Goal: Task Accomplishment & Management: Complete application form

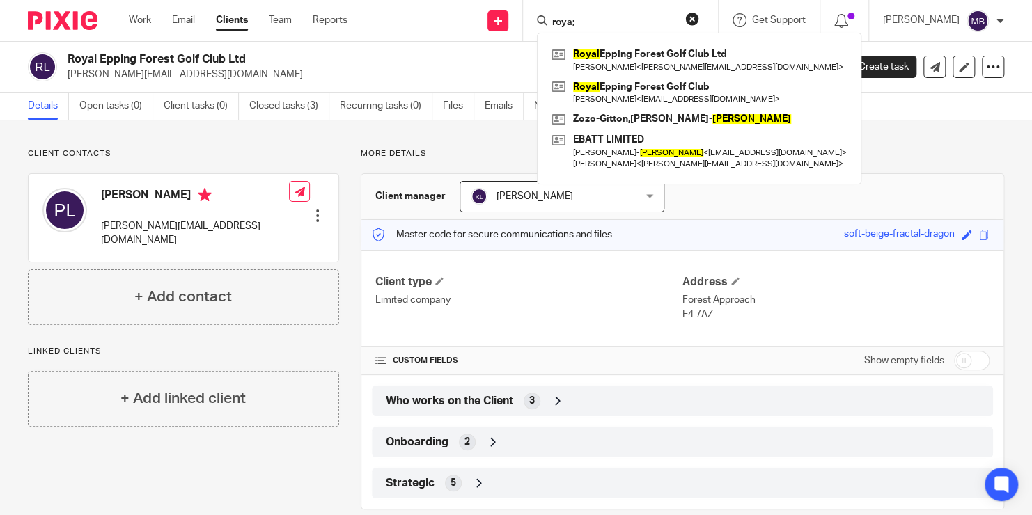
drag, startPoint x: 601, startPoint y: 17, endPoint x: 490, endPoint y: 14, distance: 111.4
click at [490, 14] on div "Send new email Create task Add client roya; Royal Epping Forest Golf Club Ltd P…" at bounding box center [699, 20] width 663 height 41
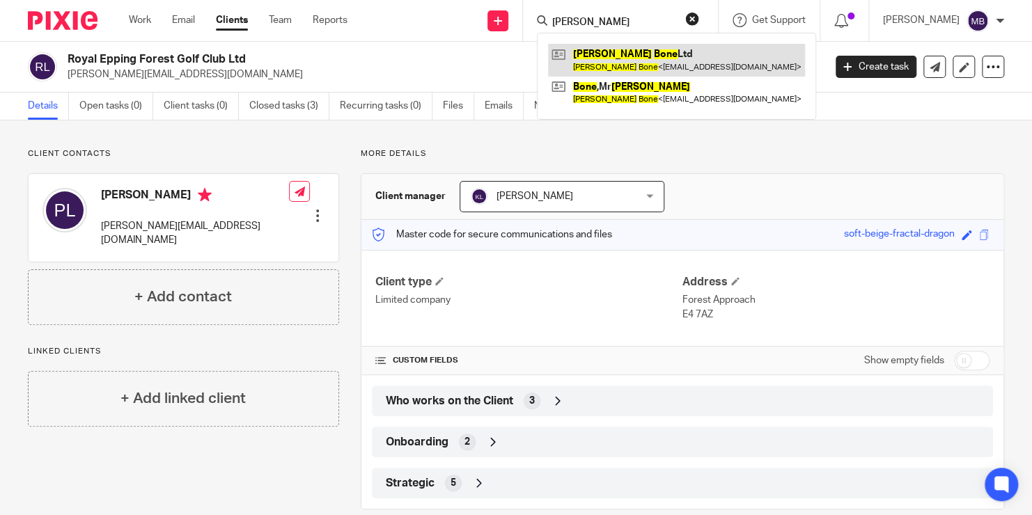
type input "gEORGE BONE"
click at [590, 52] on link at bounding box center [676, 60] width 257 height 32
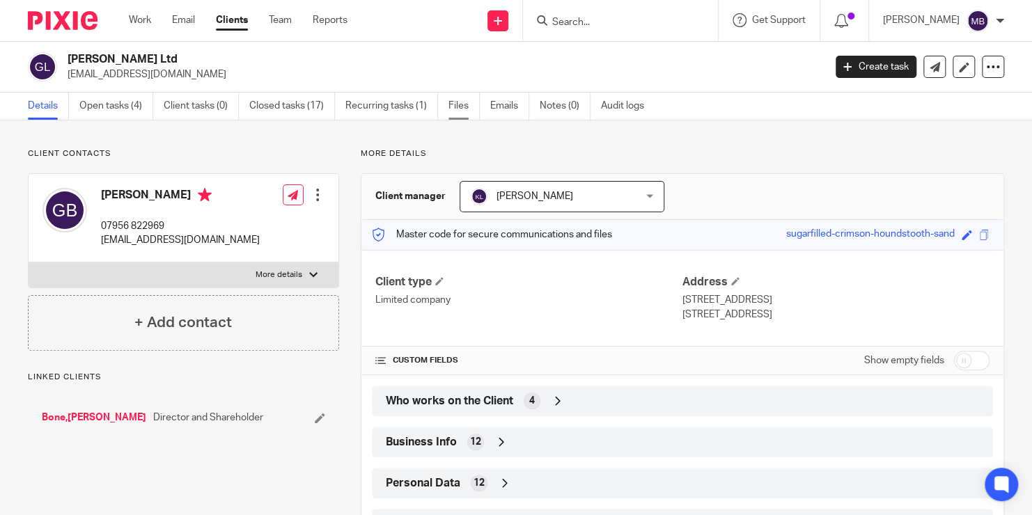
click at [468, 113] on link "Files" at bounding box center [463, 106] width 31 height 27
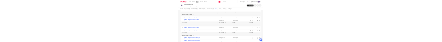
scroll to position [1523, 0]
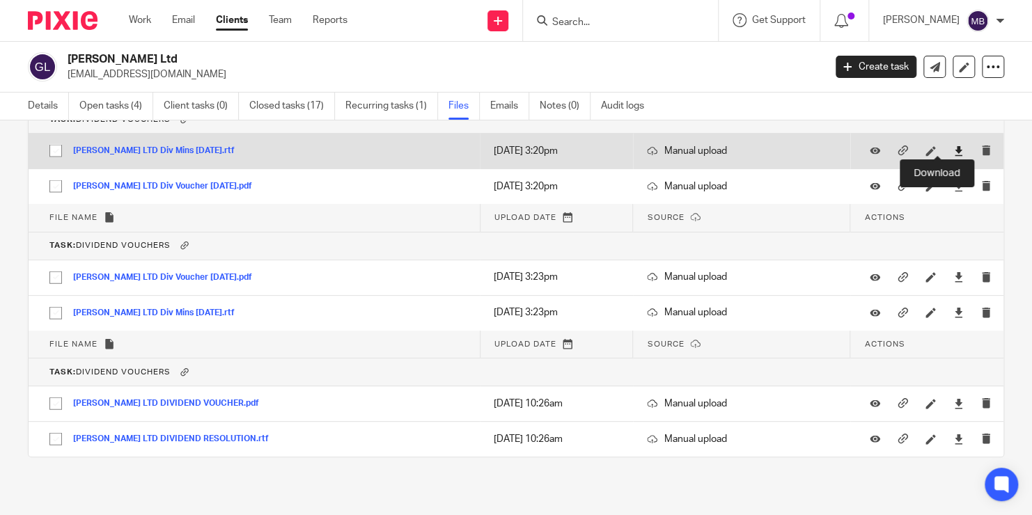
click at [953, 146] on icon at bounding box center [958, 151] width 10 height 10
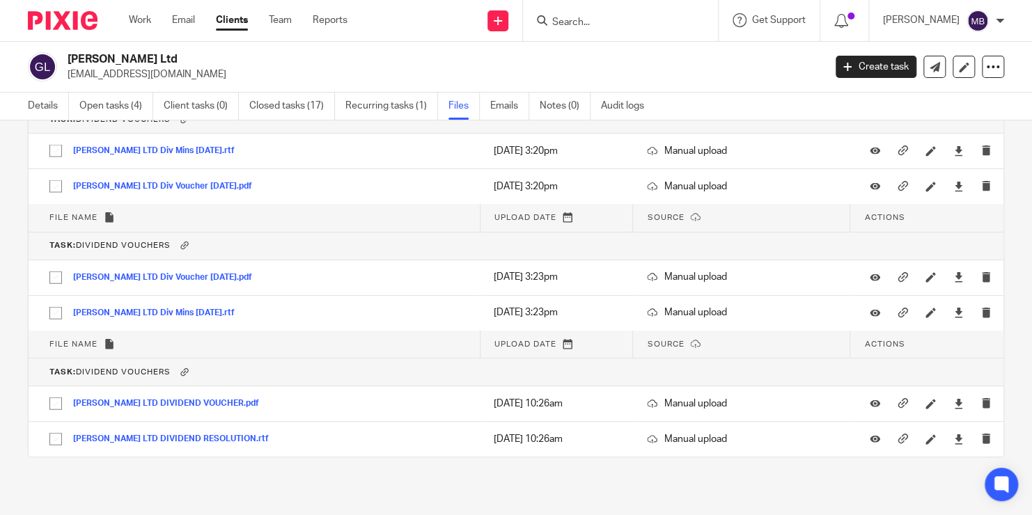
click at [349, 232] on th "Task: Dividend Vouchers" at bounding box center [516, 246] width 974 height 28
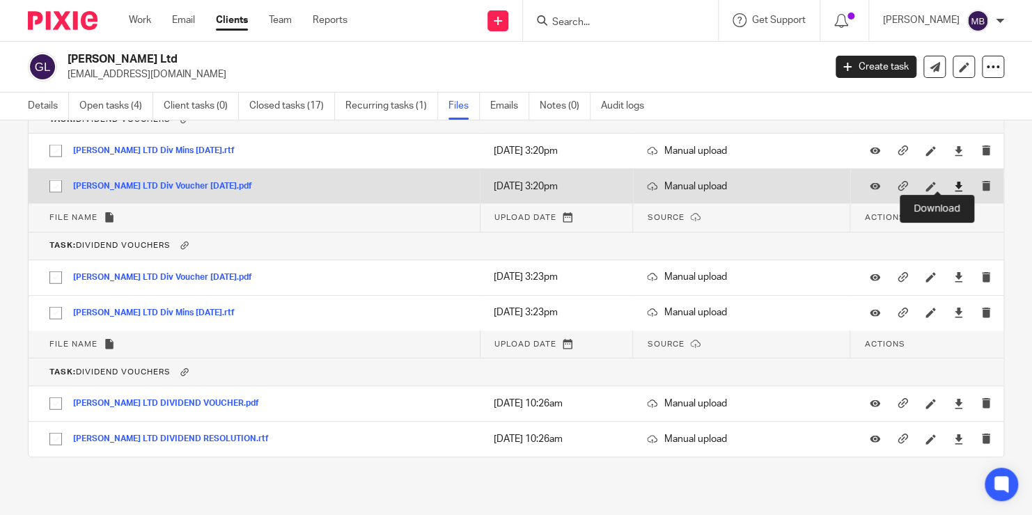
click at [953, 182] on icon at bounding box center [958, 187] width 10 height 10
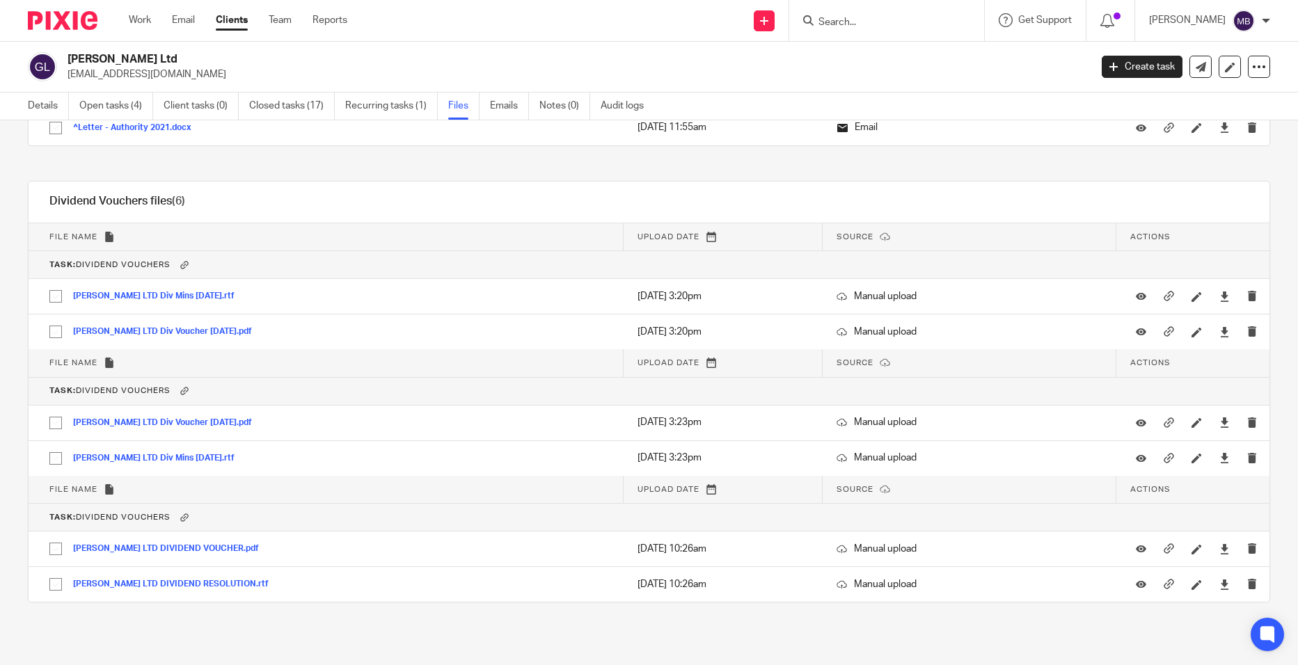
scroll to position [1377, 0]
click at [123, 104] on link "Open tasks (4)" at bounding box center [116, 106] width 74 height 27
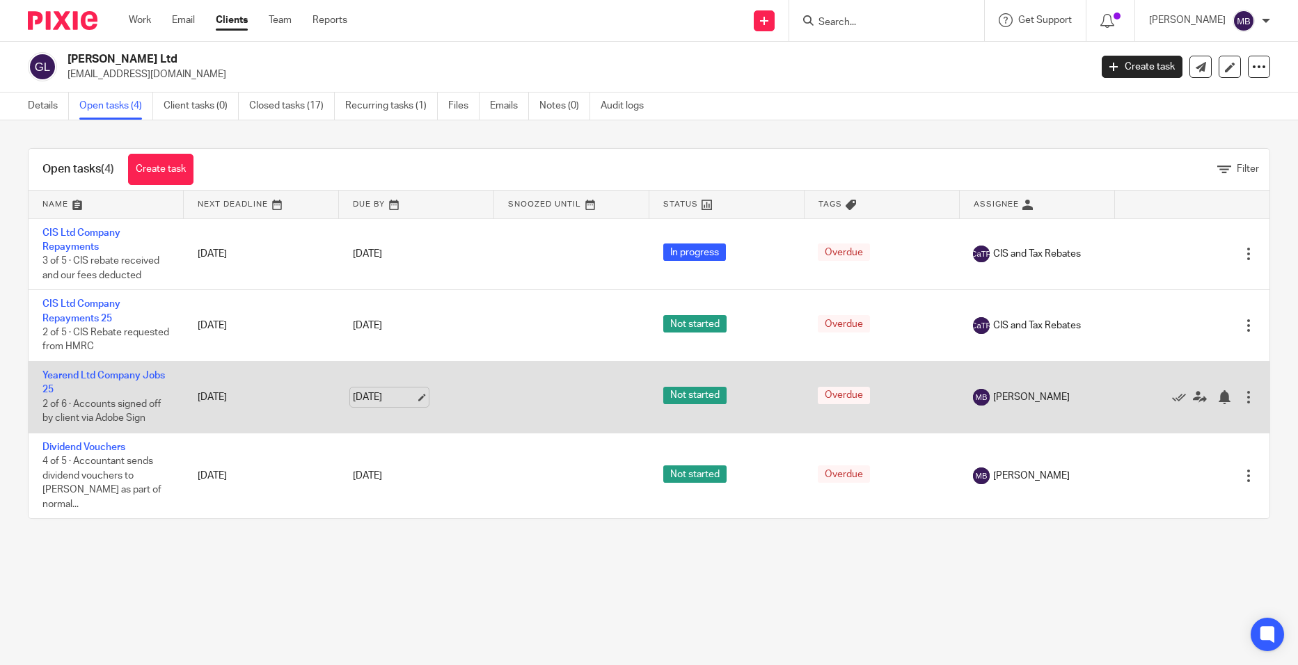
click at [389, 402] on link "15 Sep 2025" at bounding box center [384, 397] width 63 height 15
click at [1193, 397] on icon at bounding box center [1200, 397] width 14 height 14
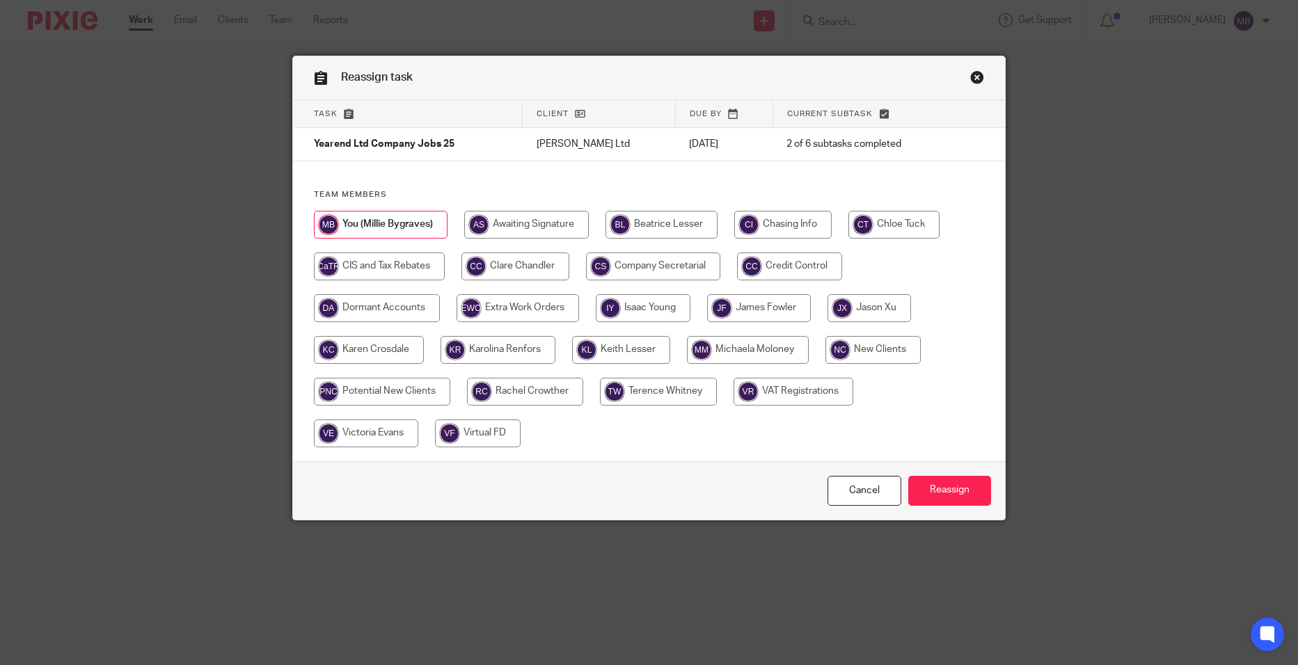
click at [540, 262] on input "radio" at bounding box center [515, 267] width 108 height 28
radio input "true"
click at [931, 485] on input "Reassign" at bounding box center [949, 491] width 83 height 30
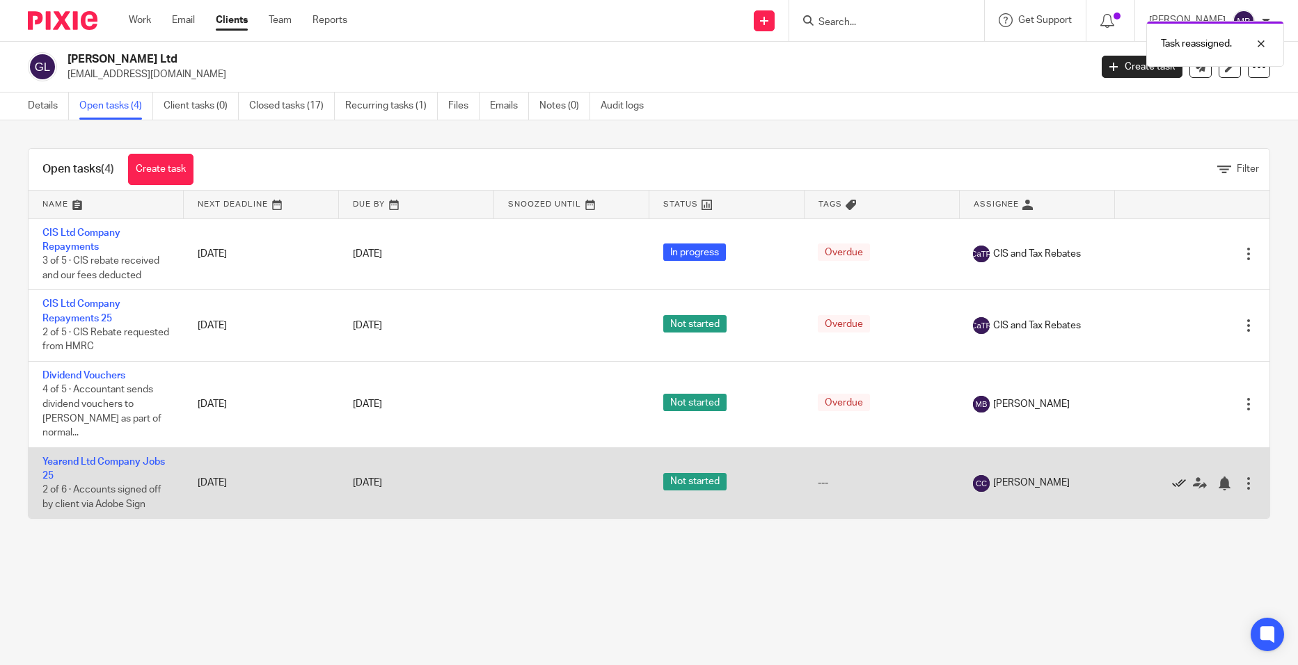
click at [1172, 477] on icon at bounding box center [1179, 484] width 14 height 14
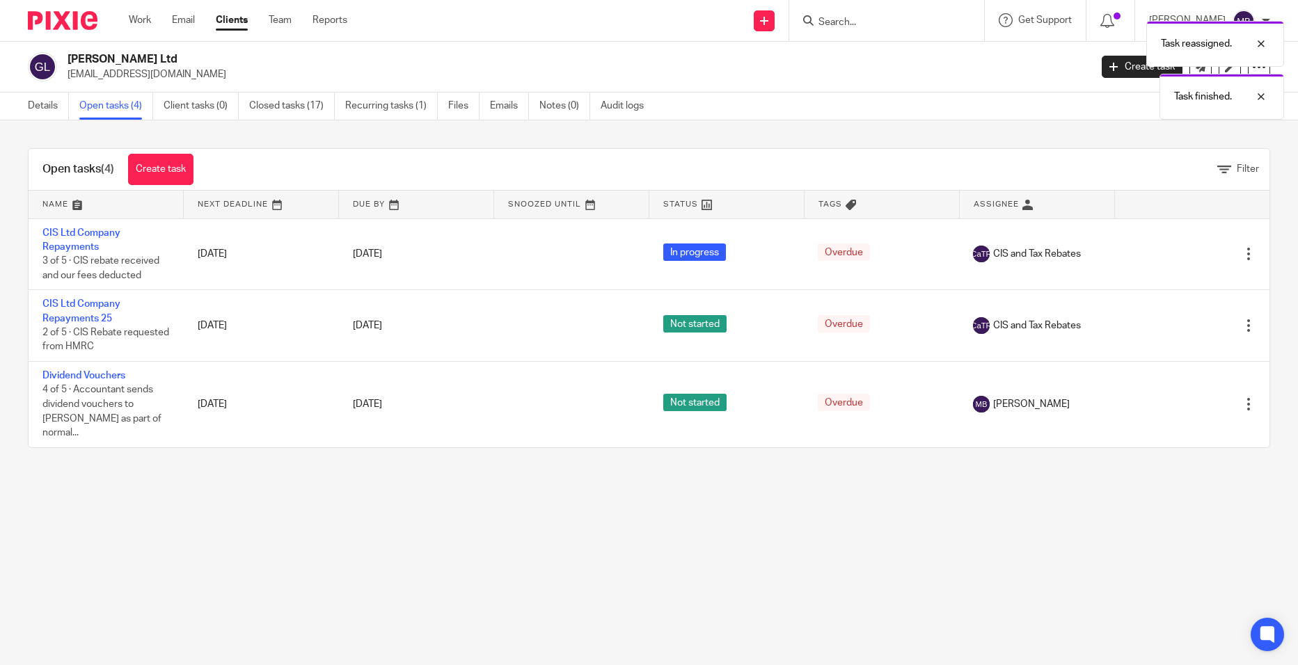
click at [847, 20] on div "Task reassigned. Task finished." at bounding box center [967, 67] width 636 height 106
click at [871, 19] on div "Task reassigned. Task finished." at bounding box center [967, 67] width 636 height 106
click at [1259, 35] on div "Task reassigned." at bounding box center [1215, 44] width 138 height 46
click at [1270, 91] on div "Task finished." at bounding box center [1222, 97] width 125 height 46
click at [892, 24] on input "Search" at bounding box center [879, 23] width 125 height 13
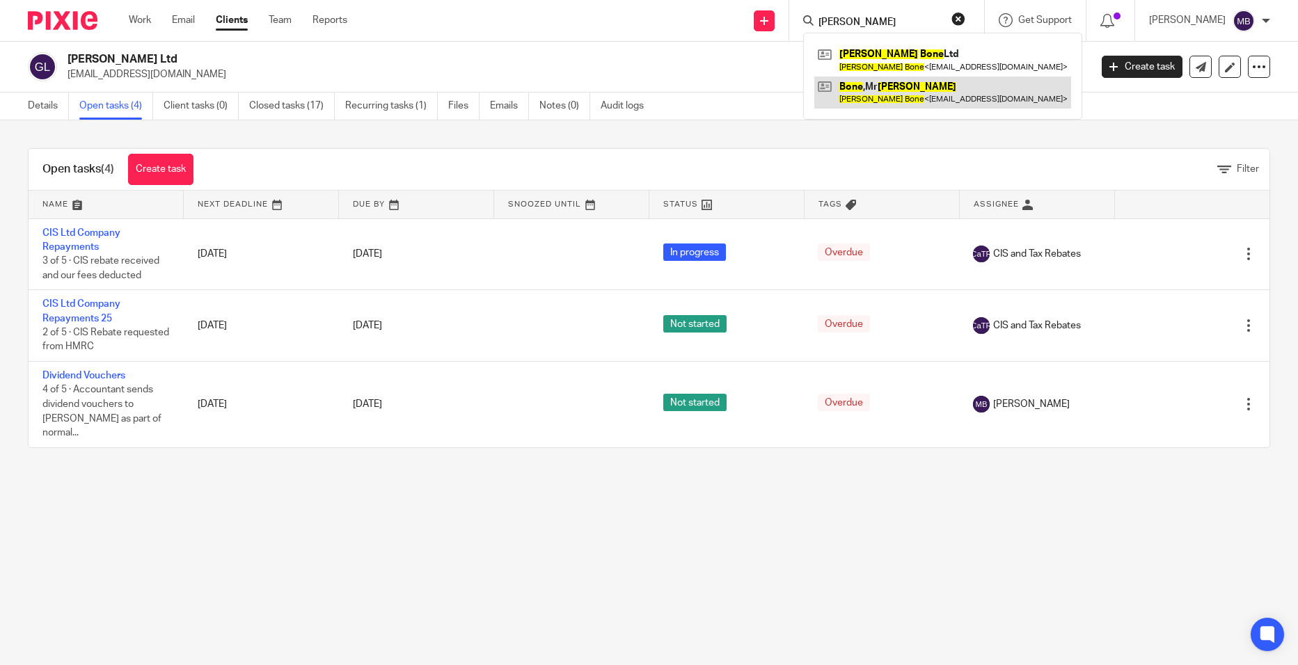
type input "[PERSON_NAME]"
click at [892, 86] on link at bounding box center [942, 93] width 257 height 32
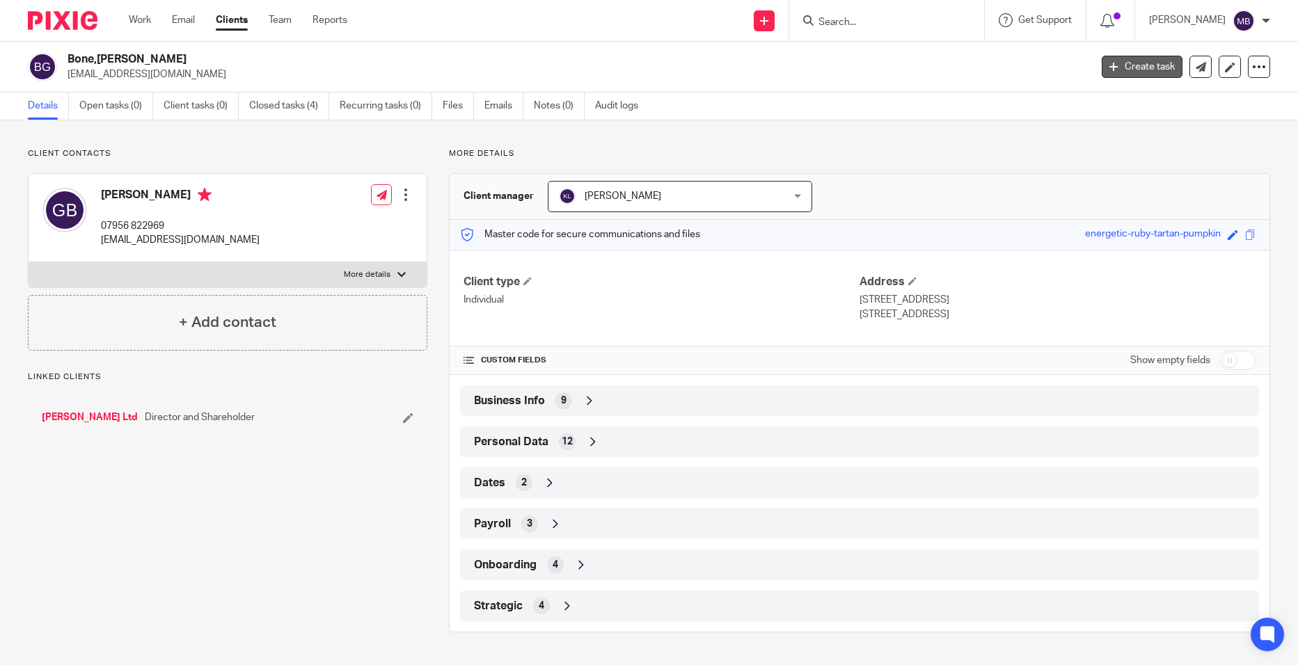
click at [1110, 63] on icon at bounding box center [1114, 67] width 8 height 8
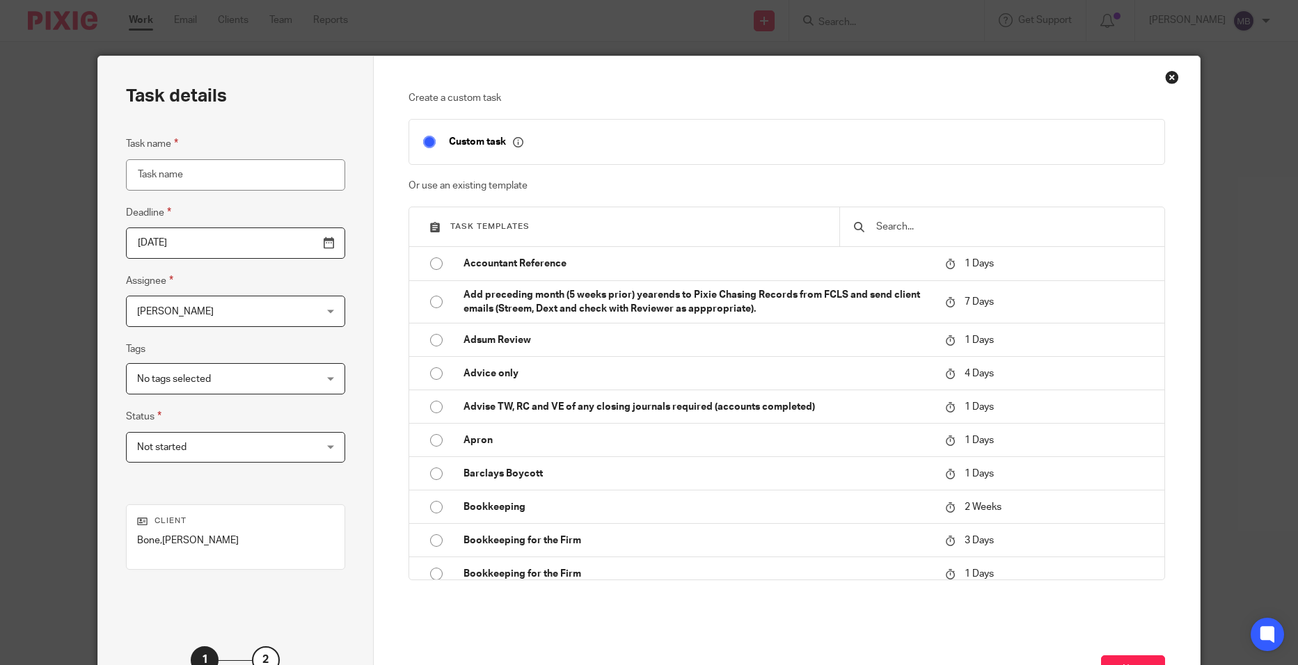
click at [950, 226] on input "text" at bounding box center [1013, 226] width 276 height 15
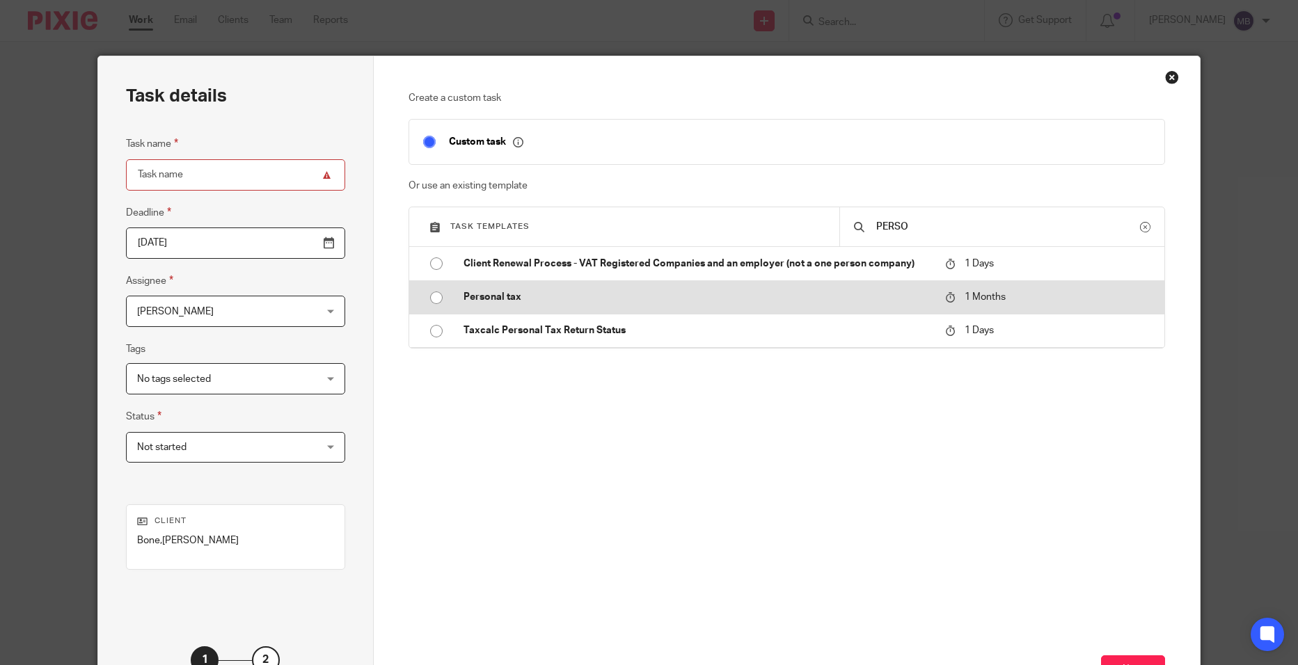
type input "PERSO"
click at [892, 300] on p "Personal tax" at bounding box center [698, 297] width 468 height 14
type input "2025-10-18"
type input "Personal tax"
checkbox input "false"
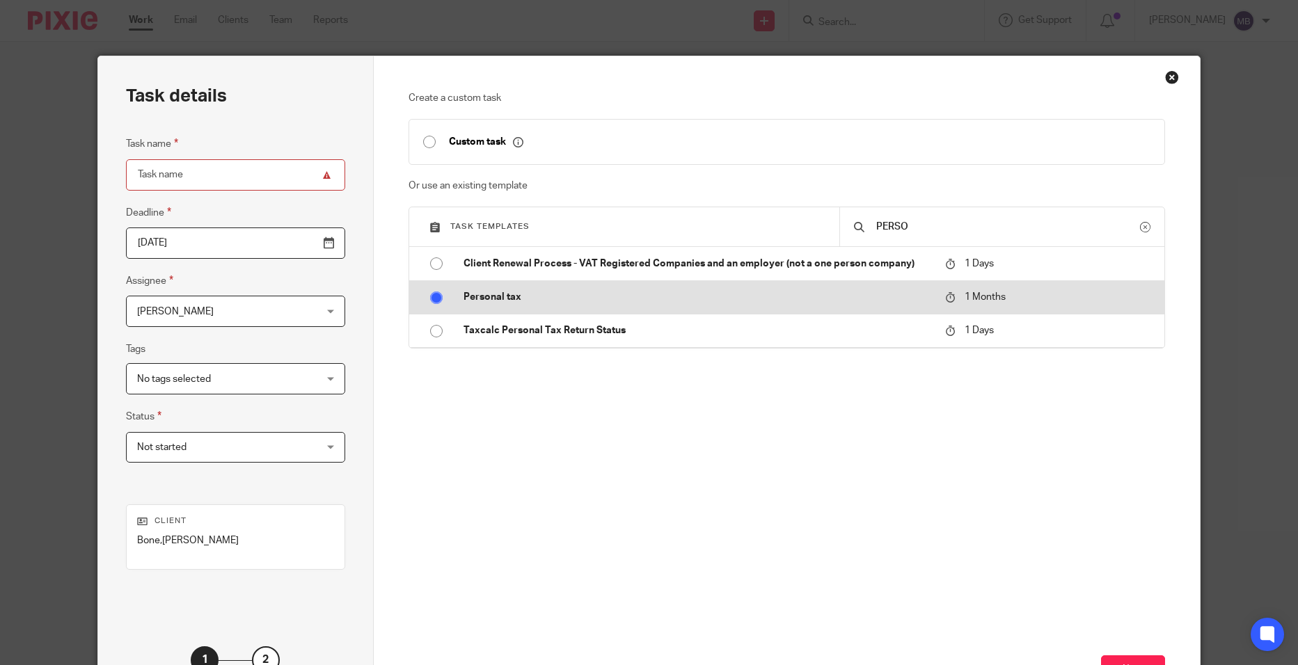
radio input "true"
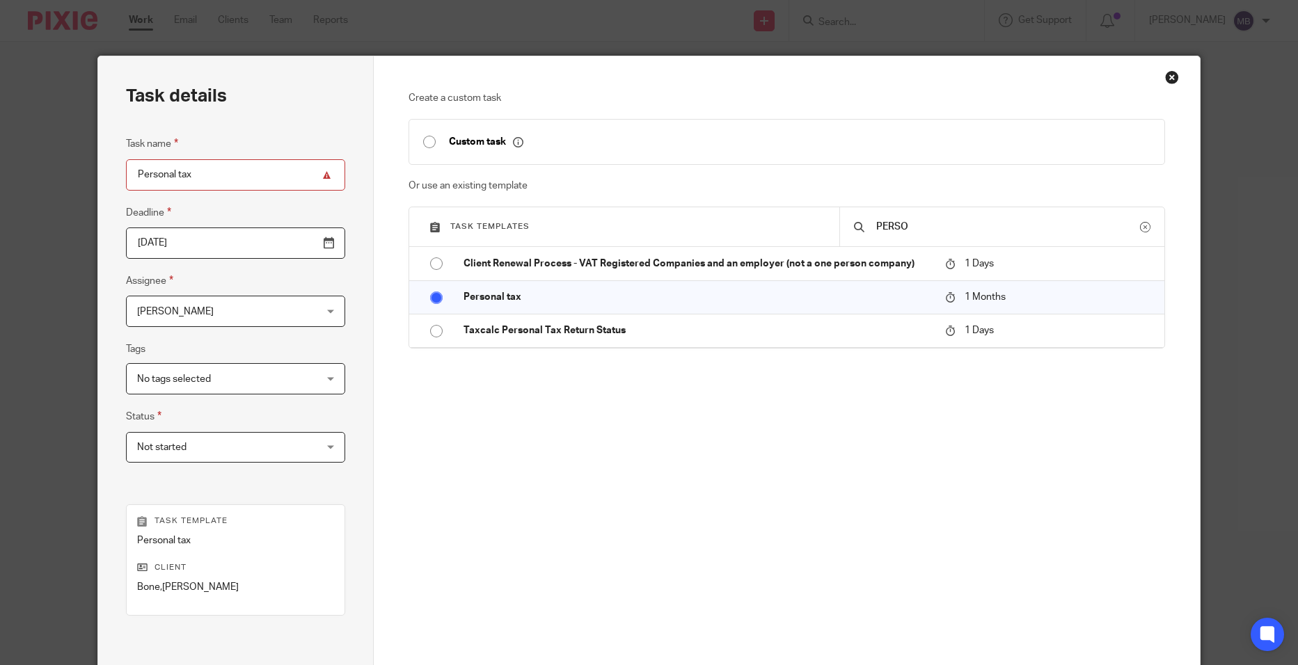
scroll to position [157, 0]
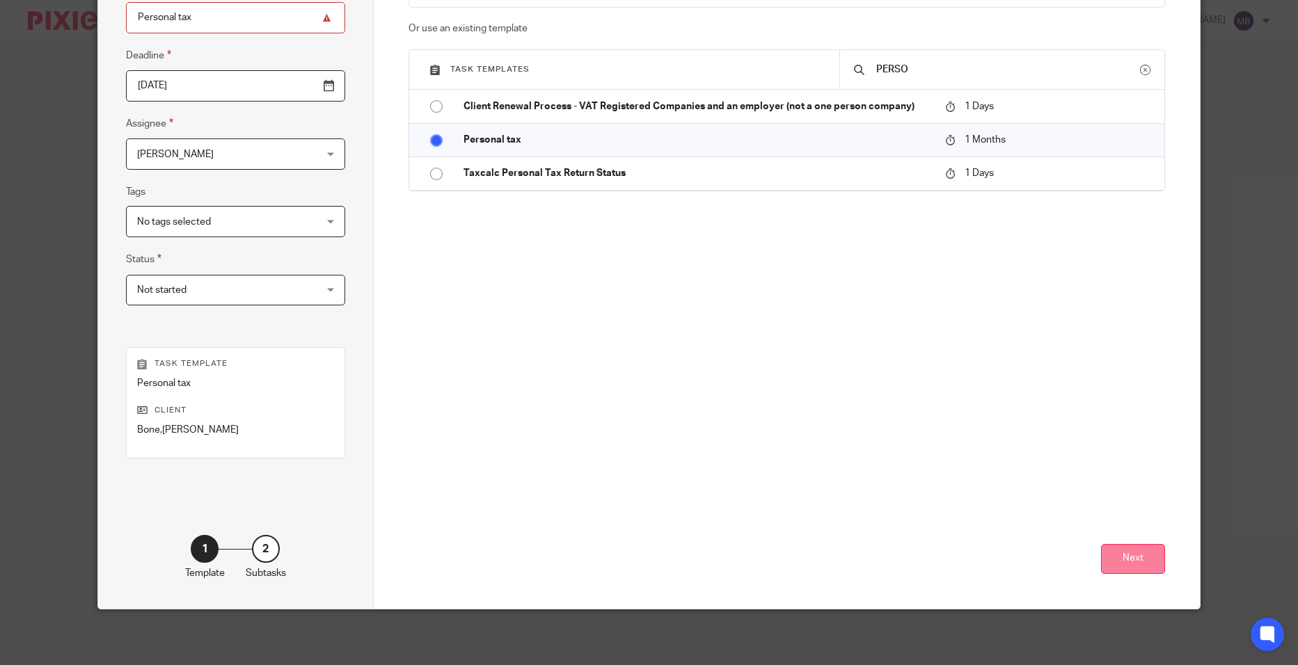
click at [1139, 548] on button "Next" at bounding box center [1133, 559] width 64 height 30
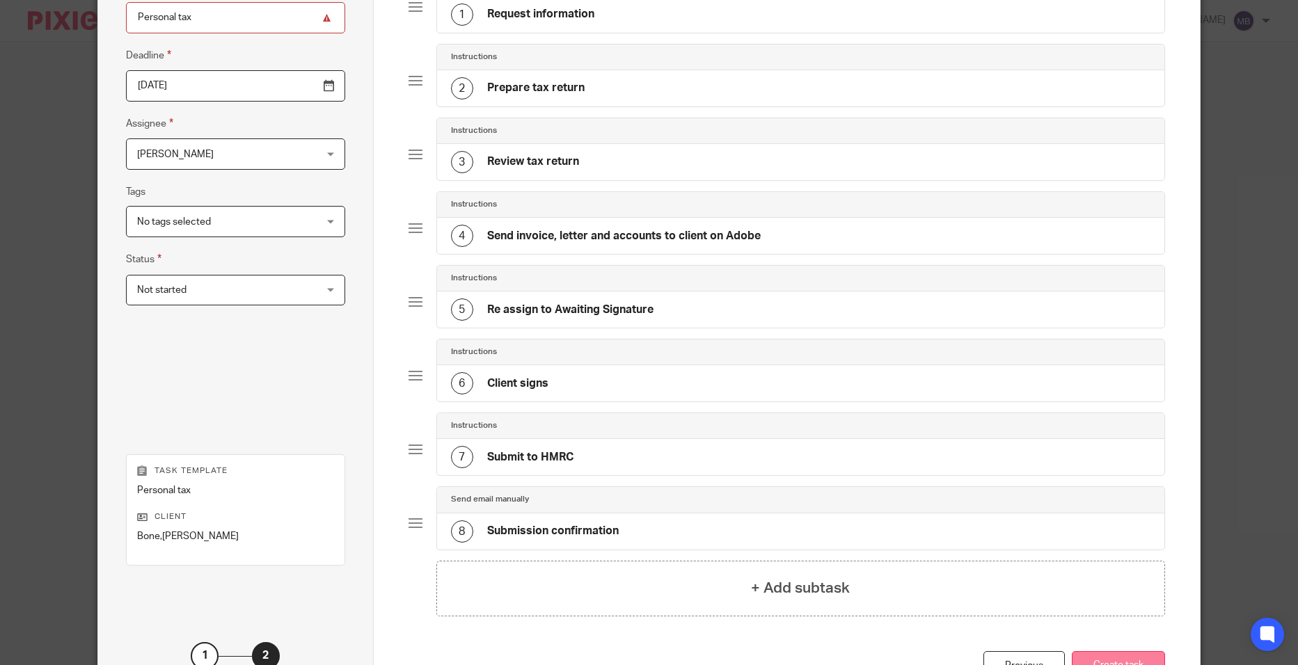
click at [1114, 657] on button "Create task" at bounding box center [1118, 667] width 93 height 30
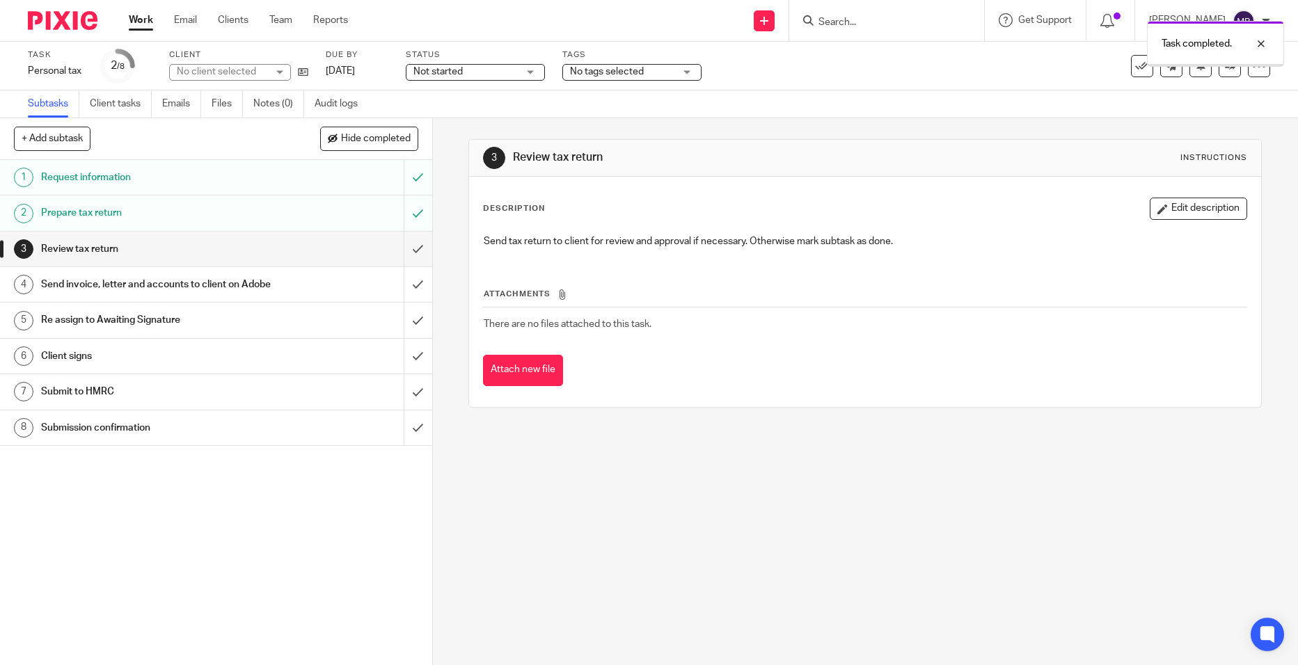
click at [400, 252] on input "submit" at bounding box center [216, 249] width 432 height 35
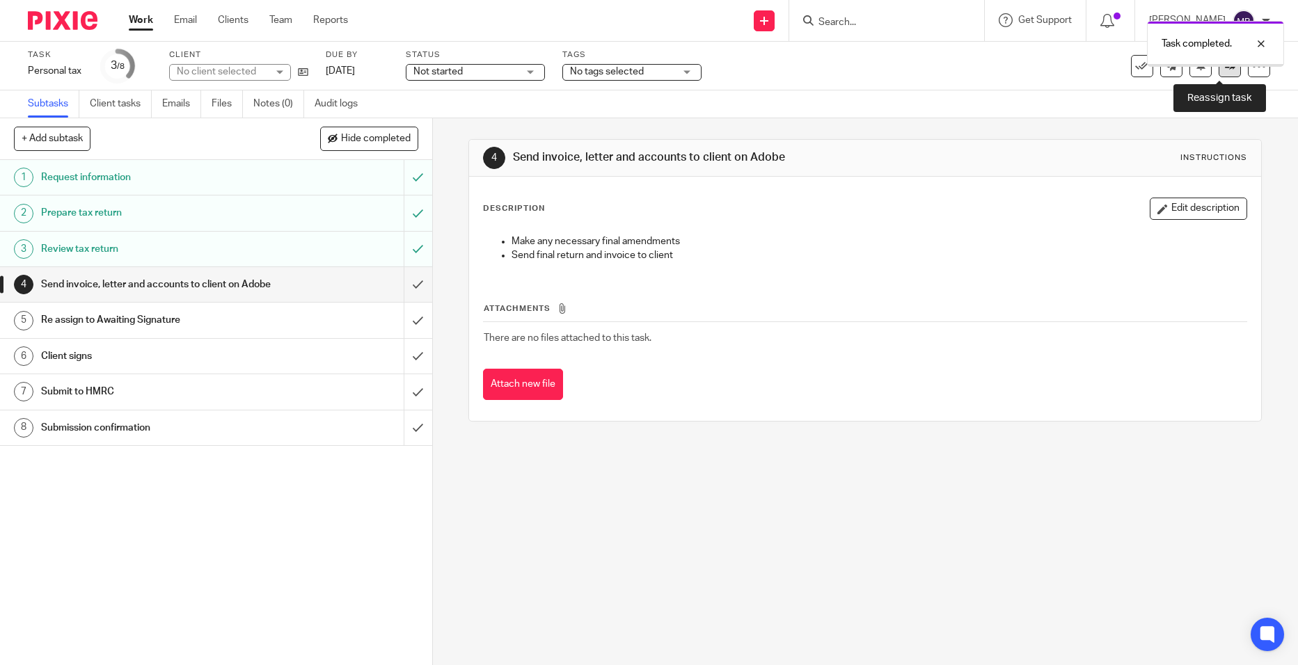
click at [1219, 74] on link at bounding box center [1230, 66] width 22 height 22
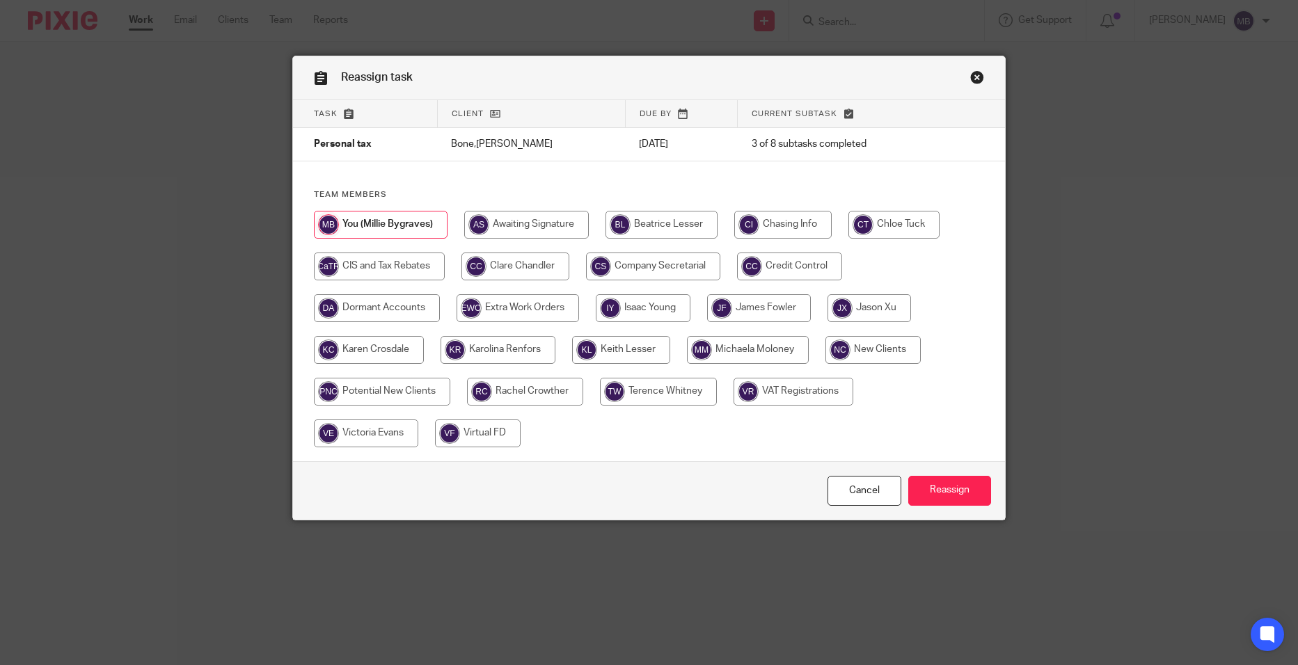
click at [544, 253] on input "radio" at bounding box center [515, 267] width 108 height 28
radio input "true"
click at [957, 494] on input "Reassign" at bounding box center [949, 491] width 83 height 30
